Goal: Information Seeking & Learning: Find specific fact

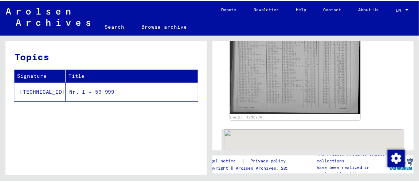
scroll to position [199, 0]
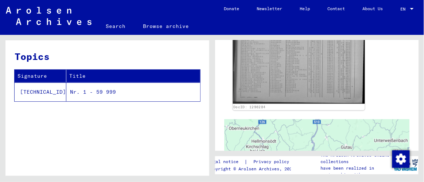
click at [278, 71] on img at bounding box center [298, 48] width 132 height 112
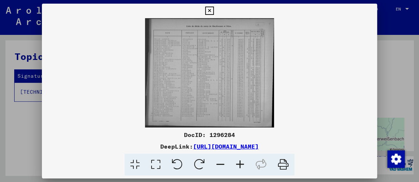
click at [156, 166] on icon at bounding box center [155, 165] width 21 height 22
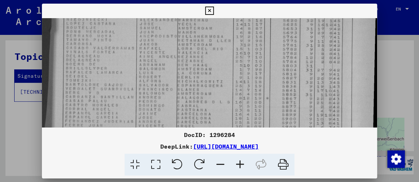
drag, startPoint x: 237, startPoint y: 94, endPoint x: 224, endPoint y: 17, distance: 77.9
click at [224, 17] on div "DocID: 1296284 DeepLink: [URL][DOMAIN_NAME]" at bounding box center [209, 90] width 335 height 173
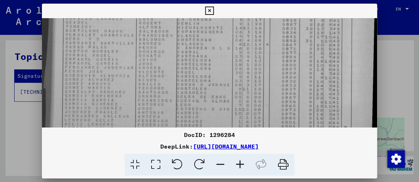
scroll to position [140, 0]
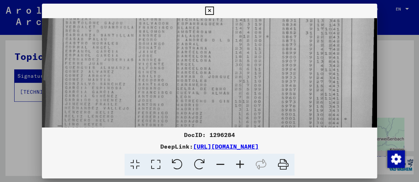
drag, startPoint x: 240, startPoint y: 92, endPoint x: 241, endPoint y: 31, distance: 60.8
click at [241, 31] on img at bounding box center [209, 21] width 335 height 285
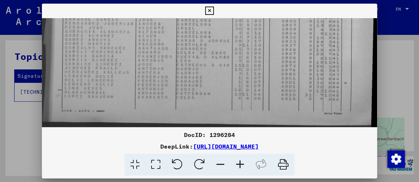
scroll to position [178, 0]
drag, startPoint x: 237, startPoint y: 83, endPoint x: 236, endPoint y: 40, distance: 43.4
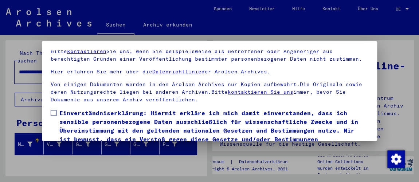
scroll to position [33, 0]
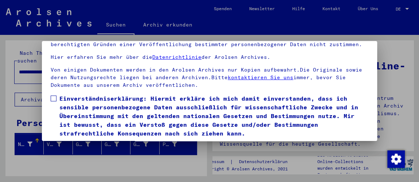
click at [53, 99] on span at bounding box center [54, 99] width 6 height 6
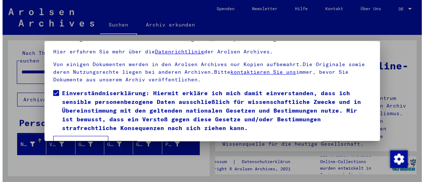
scroll to position [55, 0]
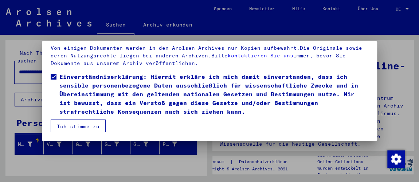
click at [79, 123] on button "Ich stimme zu" at bounding box center [78, 127] width 55 height 14
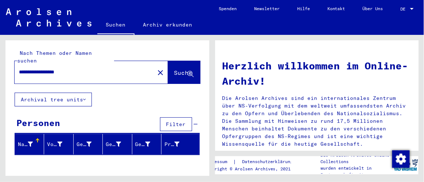
click at [174, 69] on span "Suche" at bounding box center [183, 72] width 18 height 7
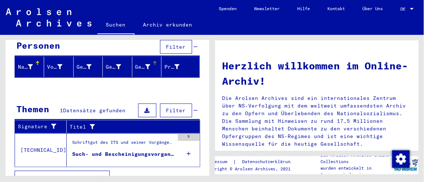
scroll to position [80, 0]
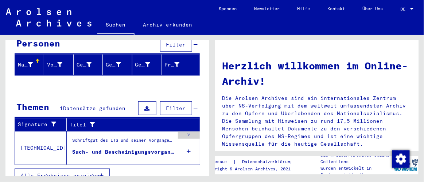
click at [100, 173] on icon "button" at bounding box center [101, 175] width 4 height 5
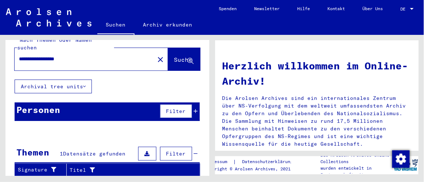
scroll to position [0, 0]
